Goal: Task Accomplishment & Management: Manage account settings

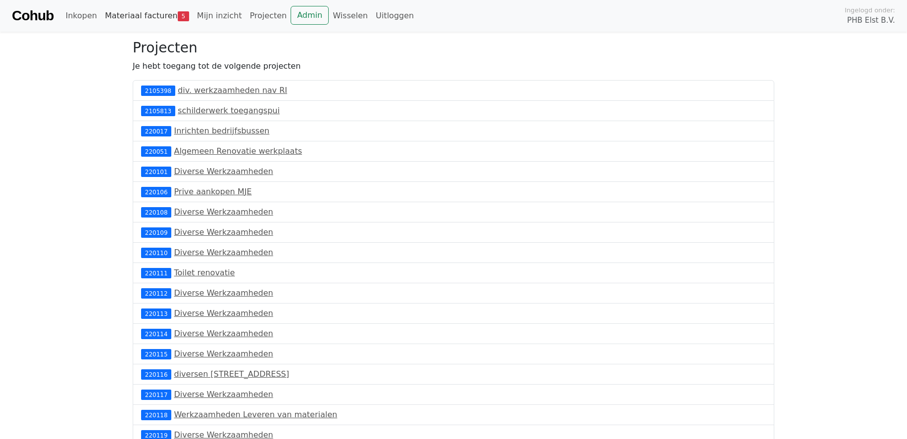
click at [142, 18] on link "Materiaal facturen 5" at bounding box center [147, 16] width 92 height 20
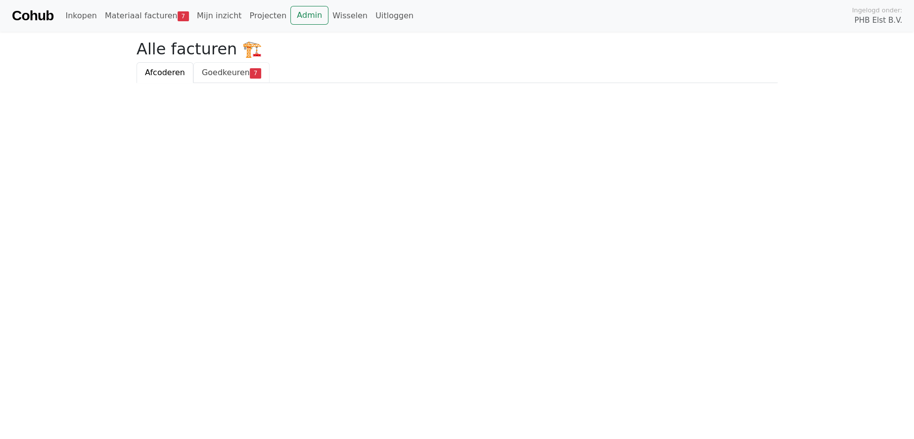
click at [220, 70] on span "Goedkeuren" at bounding box center [226, 72] width 48 height 9
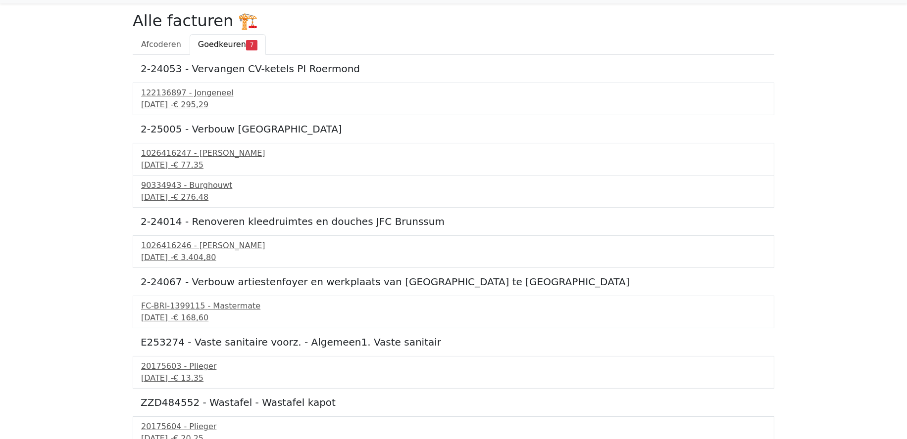
scroll to position [37, 0]
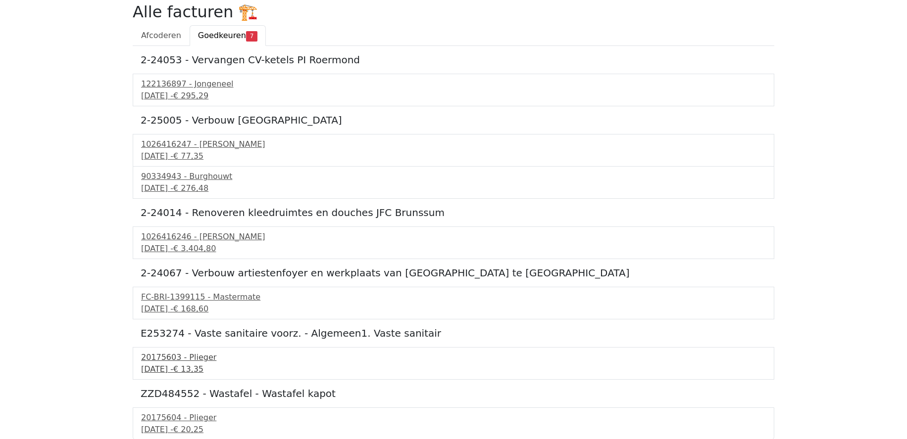
click at [169, 362] on div "20175603 - Plieger" at bounding box center [453, 358] width 624 height 12
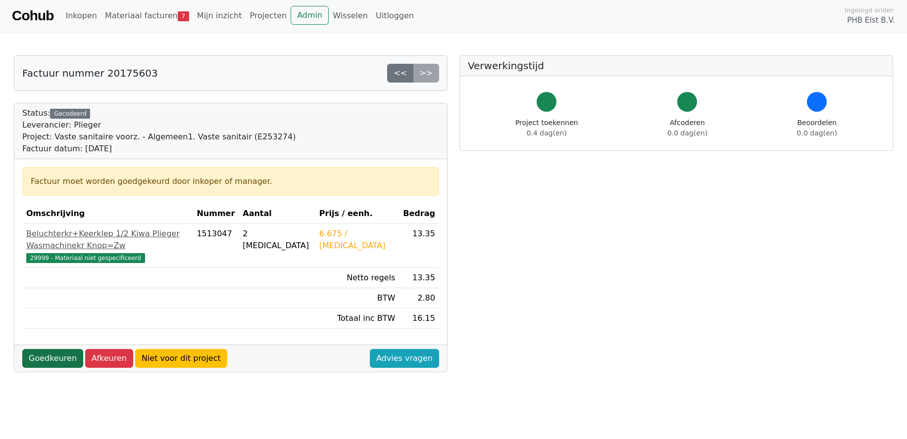
click at [49, 349] on link "Goedkeuren" at bounding box center [52, 358] width 61 height 19
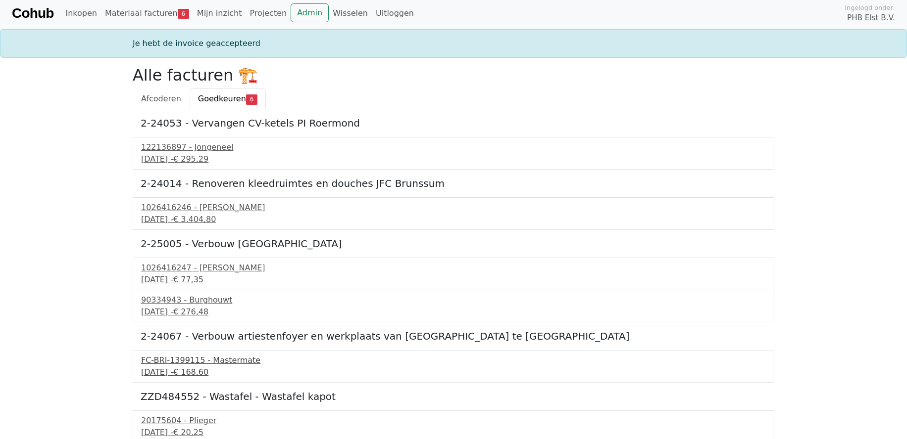
scroll to position [5, 0]
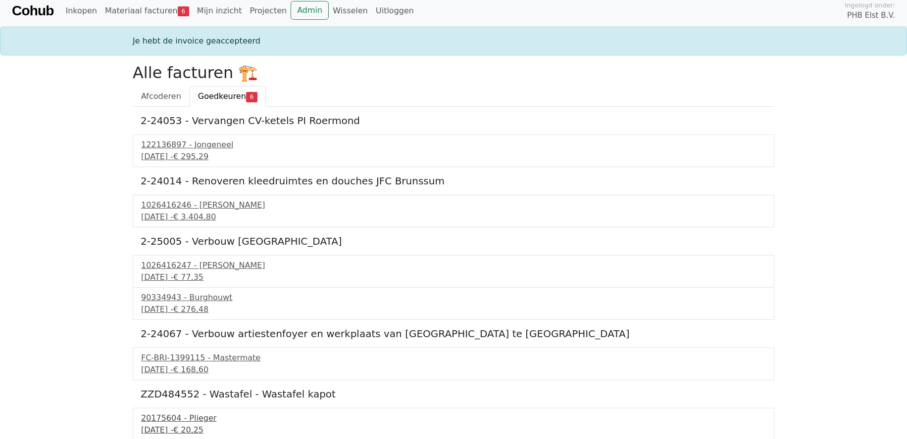
click at [174, 419] on div "20175604 - Plieger" at bounding box center [453, 419] width 624 height 12
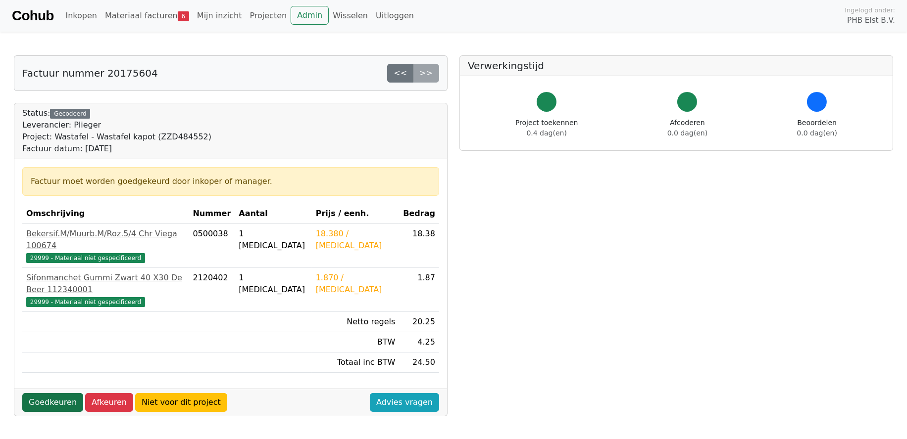
click at [48, 393] on link "Goedkeuren" at bounding box center [52, 402] width 61 height 19
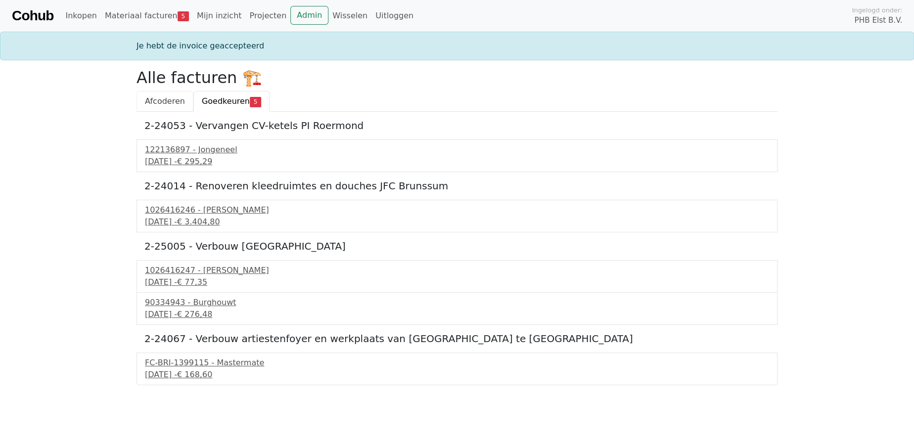
click at [156, 98] on span "Afcoderen" at bounding box center [165, 100] width 40 height 9
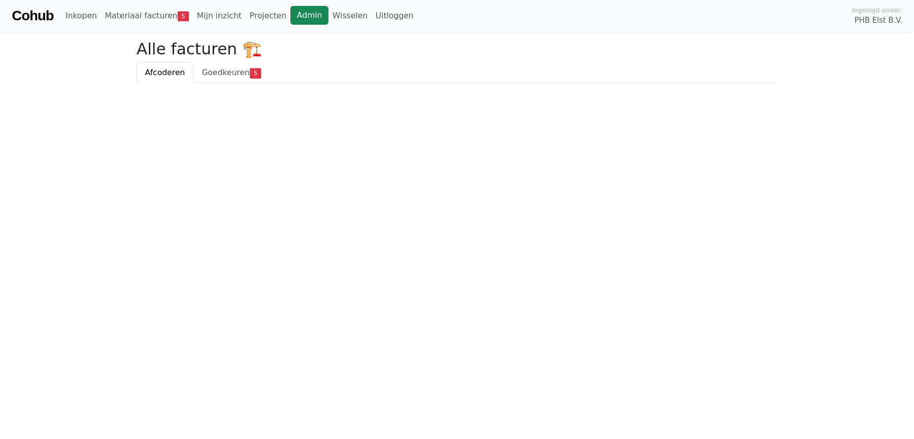
click at [295, 15] on link "Admin" at bounding box center [309, 15] width 38 height 19
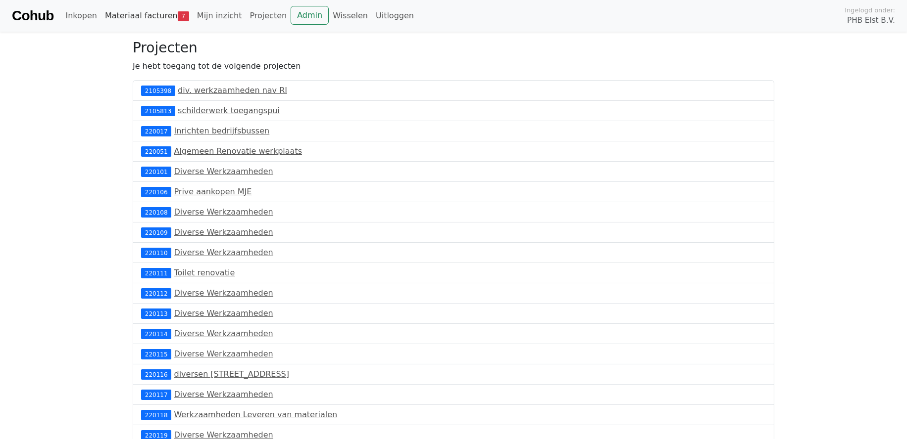
click at [140, 12] on link "Materiaal facturen 7" at bounding box center [147, 16] width 92 height 20
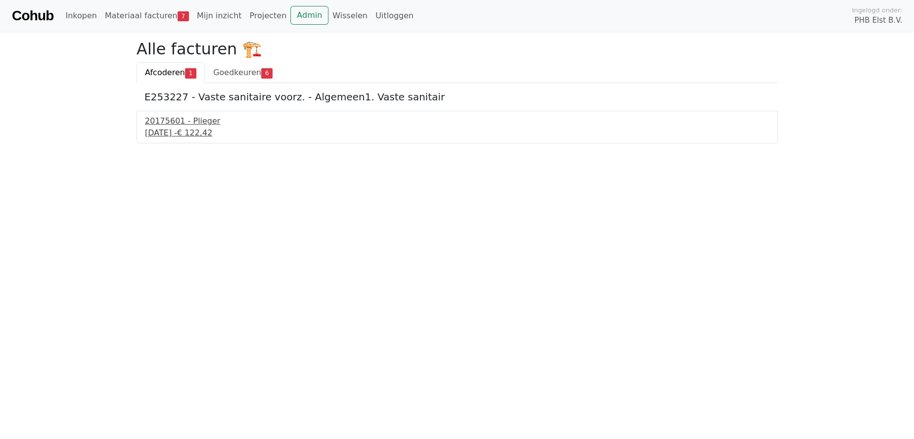
click at [183, 117] on div "20175601 - Plieger" at bounding box center [457, 121] width 624 height 12
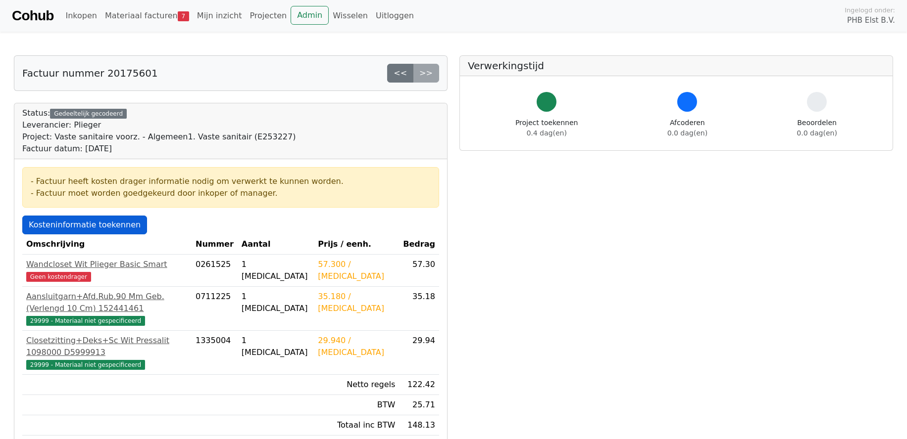
click at [79, 224] on link "Kosteninformatie toekennen" at bounding box center [84, 225] width 125 height 19
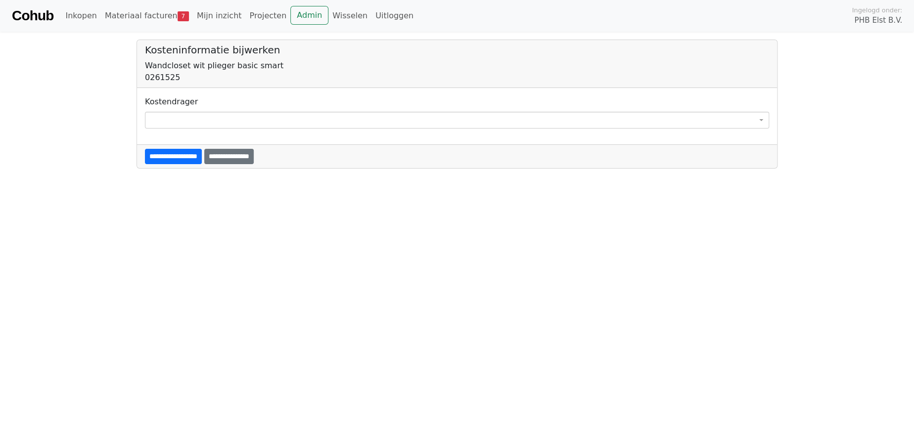
click at [166, 118] on span at bounding box center [457, 120] width 624 height 17
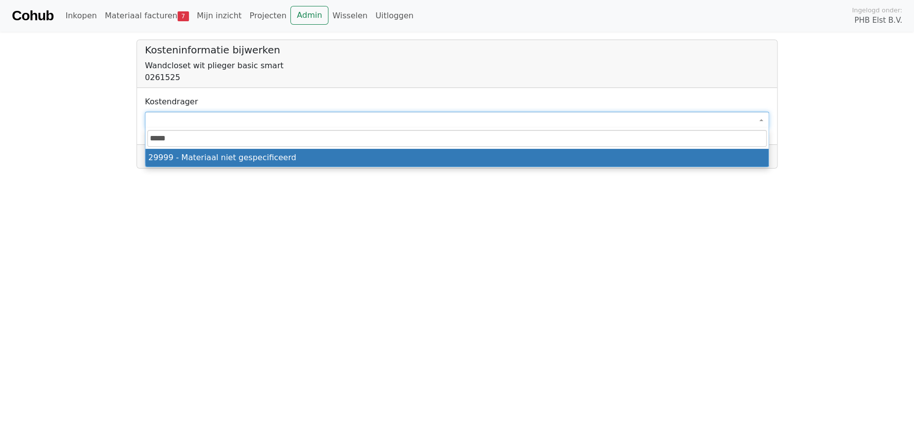
type input "*****"
select select "****"
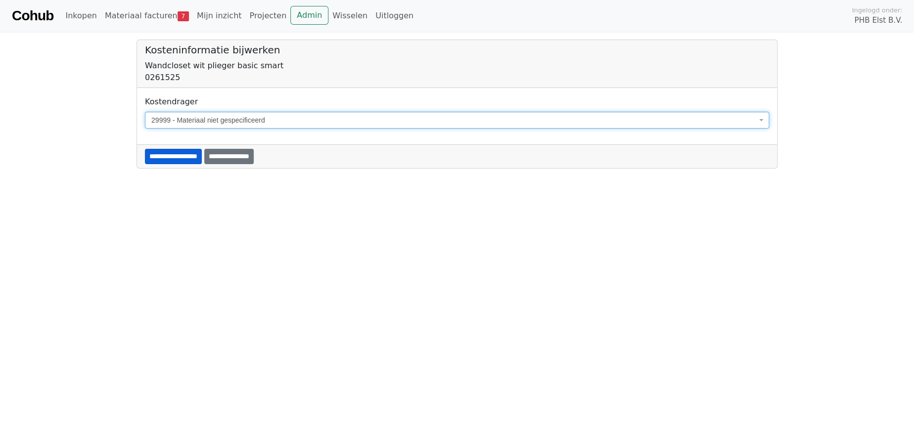
click at [166, 157] on input "**********" at bounding box center [173, 156] width 57 height 15
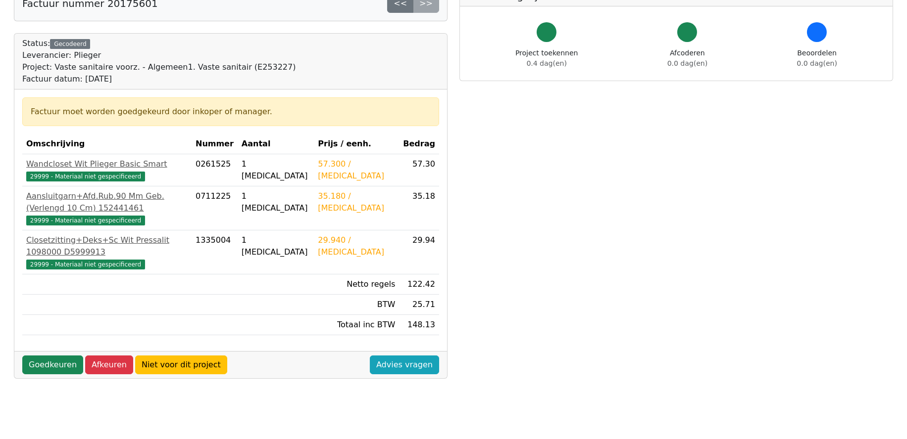
scroll to position [99, 0]
click at [49, 355] on link "Goedkeuren" at bounding box center [52, 364] width 61 height 19
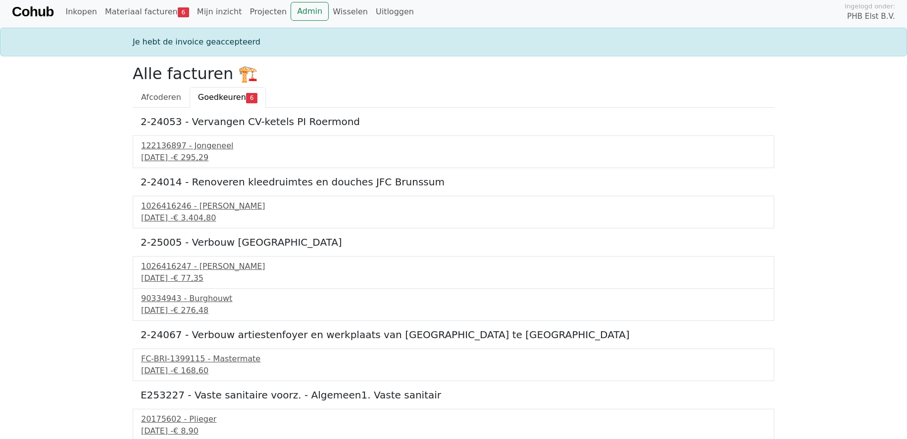
scroll to position [5, 0]
click at [170, 420] on div "20175602 - Plieger" at bounding box center [453, 419] width 624 height 12
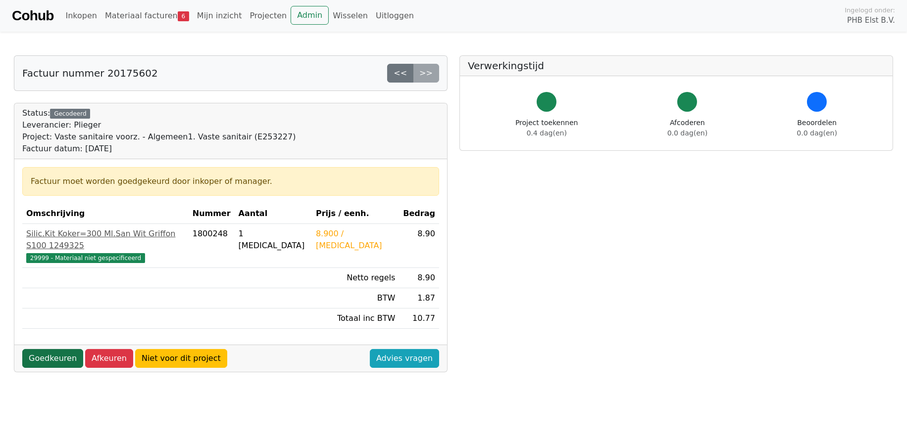
click at [49, 349] on link "Goedkeuren" at bounding box center [52, 358] width 61 height 19
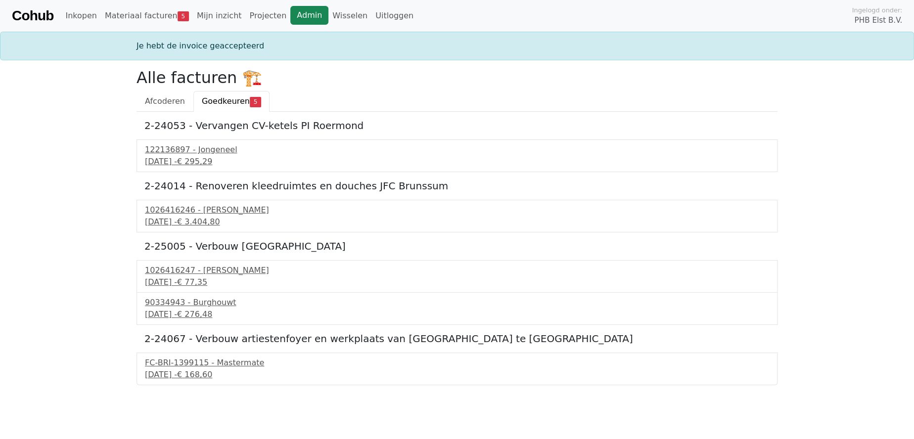
click at [294, 11] on link "Admin" at bounding box center [309, 15] width 38 height 19
